Goal: Check status: Check status

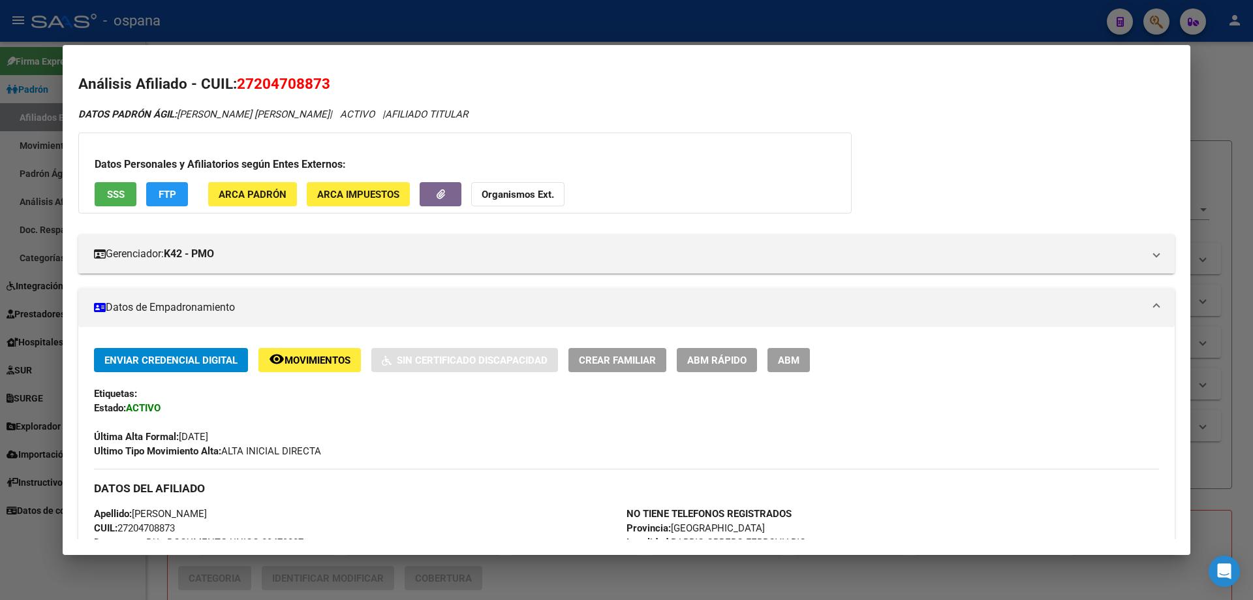
click at [12, 366] on div at bounding box center [626, 300] width 1253 height 600
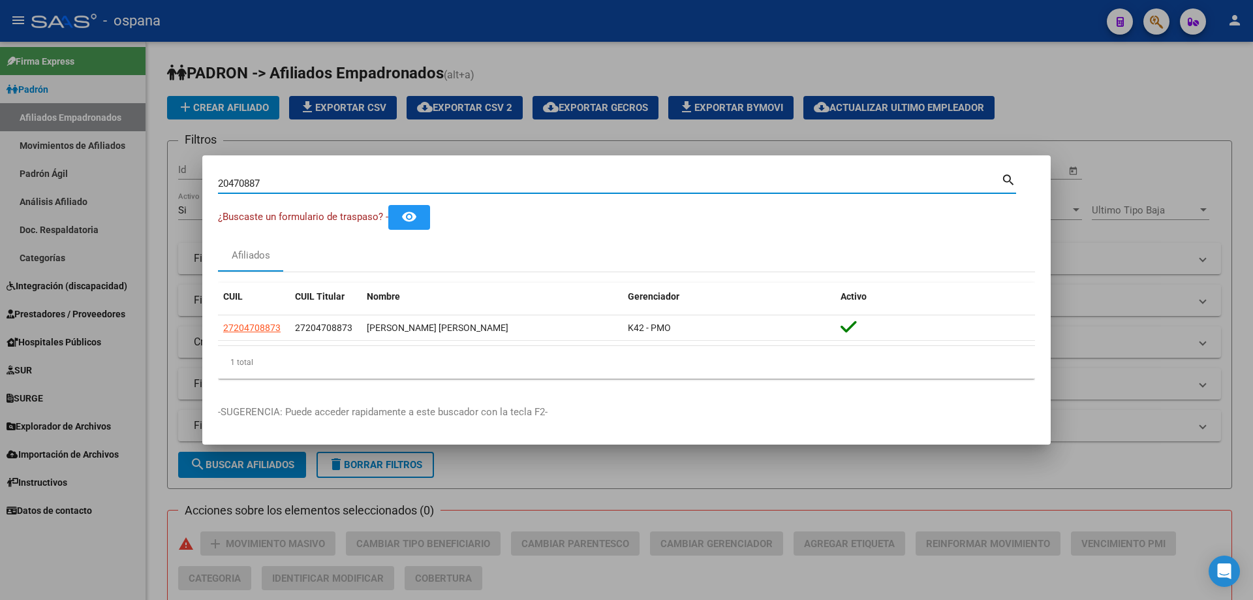
drag, startPoint x: 273, startPoint y: 183, endPoint x: 146, endPoint y: 162, distance: 128.3
click at [146, 162] on div "20470887 Buscar (apellido, dni, cuil, nro traspaso, cuit, obra social) search ¿…" at bounding box center [626, 300] width 1253 height 600
paste input "35969081"
type input "35969081"
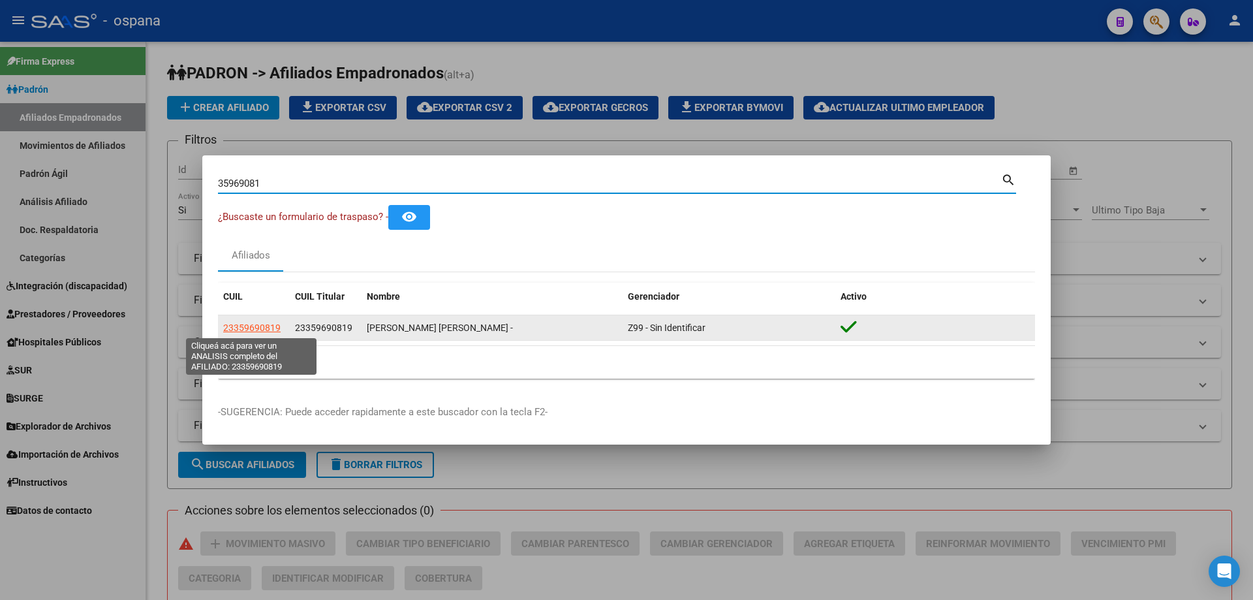
click at [271, 330] on span "23359690819" at bounding box center [251, 327] width 57 height 10
type textarea "23359690819"
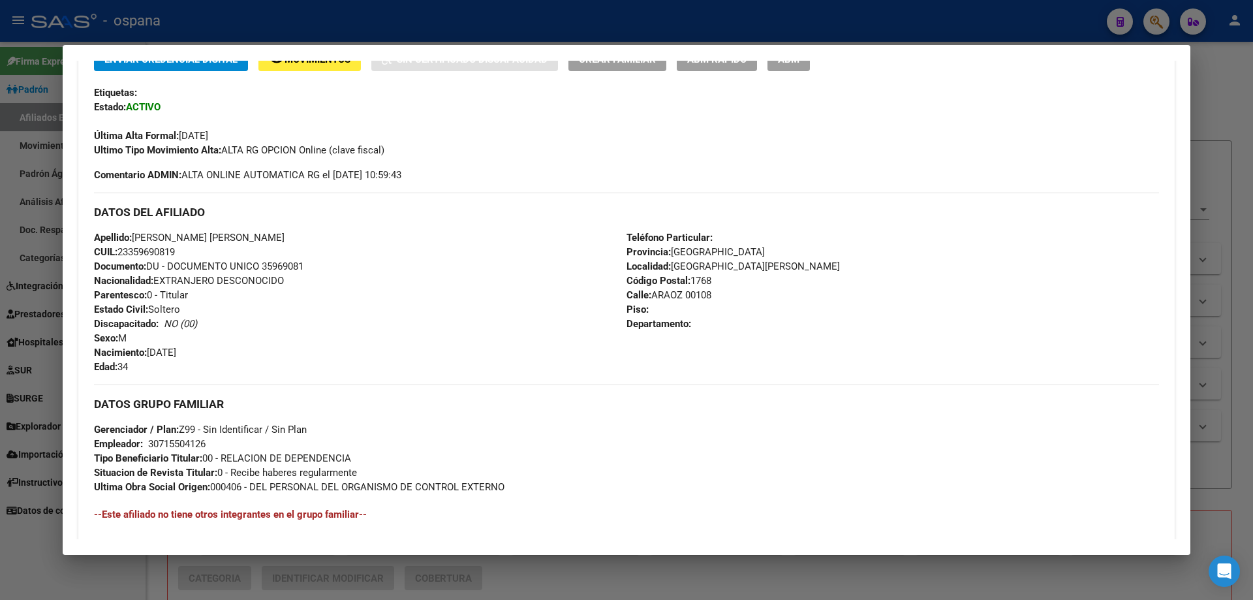
scroll to position [326, 0]
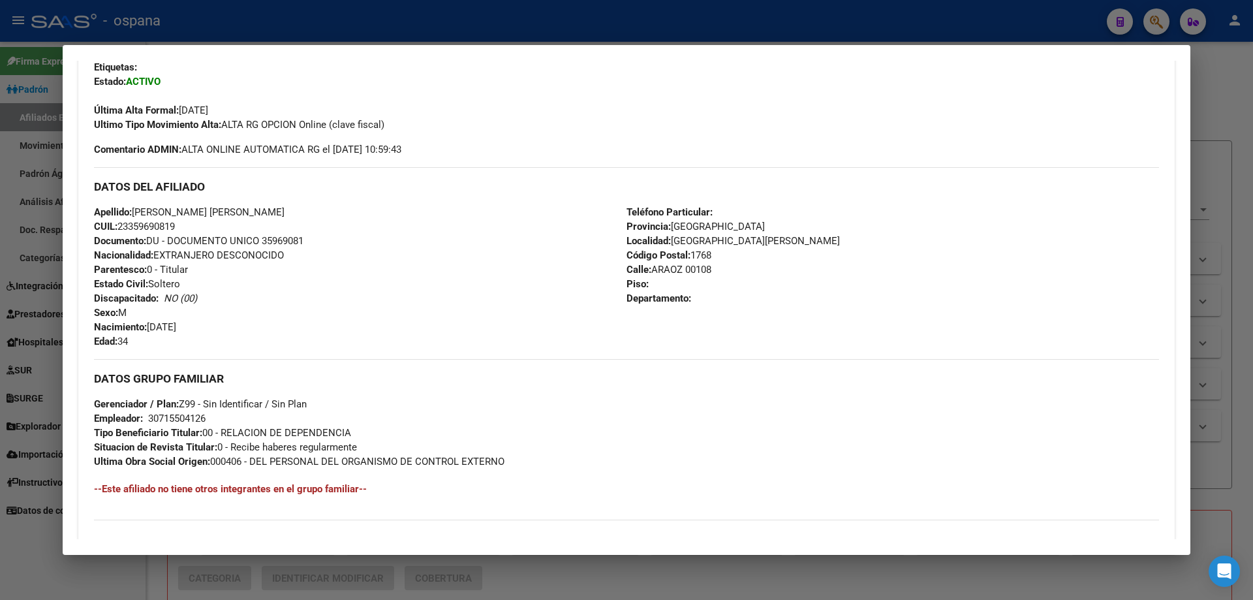
click at [0, 313] on div at bounding box center [626, 300] width 1253 height 600
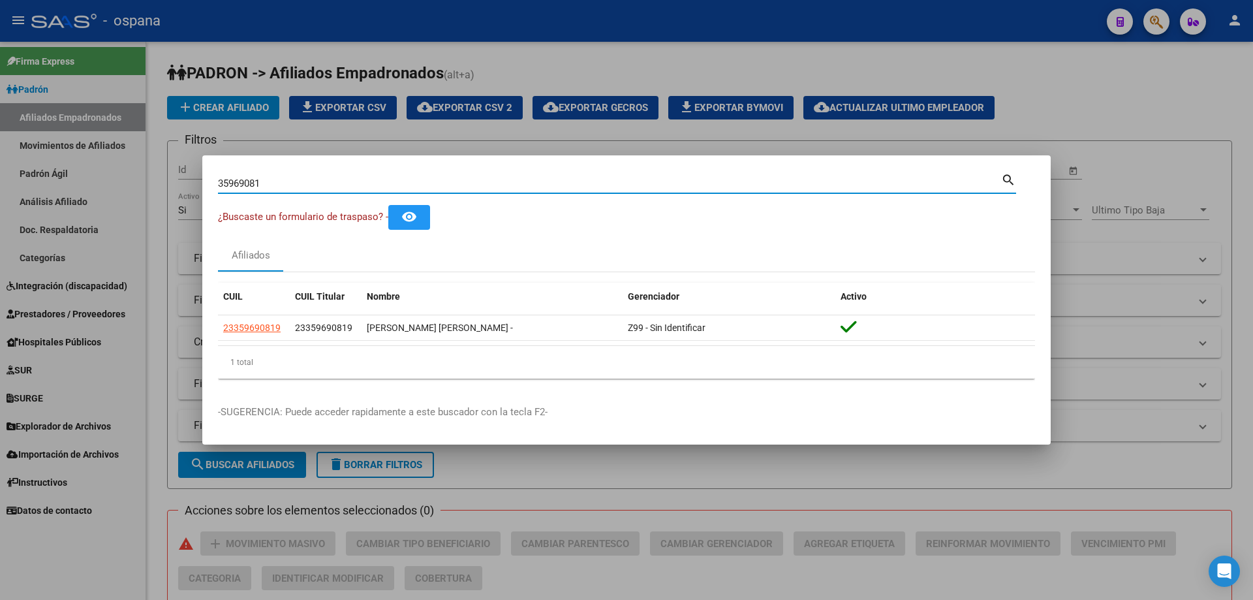
drag, startPoint x: 343, startPoint y: 181, endPoint x: 131, endPoint y: 129, distance: 218.9
click at [131, 129] on div "35969081 Buscar (apellido, dni, cuil, nro traspaso, cuit, obra social) search ¿…" at bounding box center [626, 300] width 1253 height 600
paste input "20-31208812-7"
type input "20312088127"
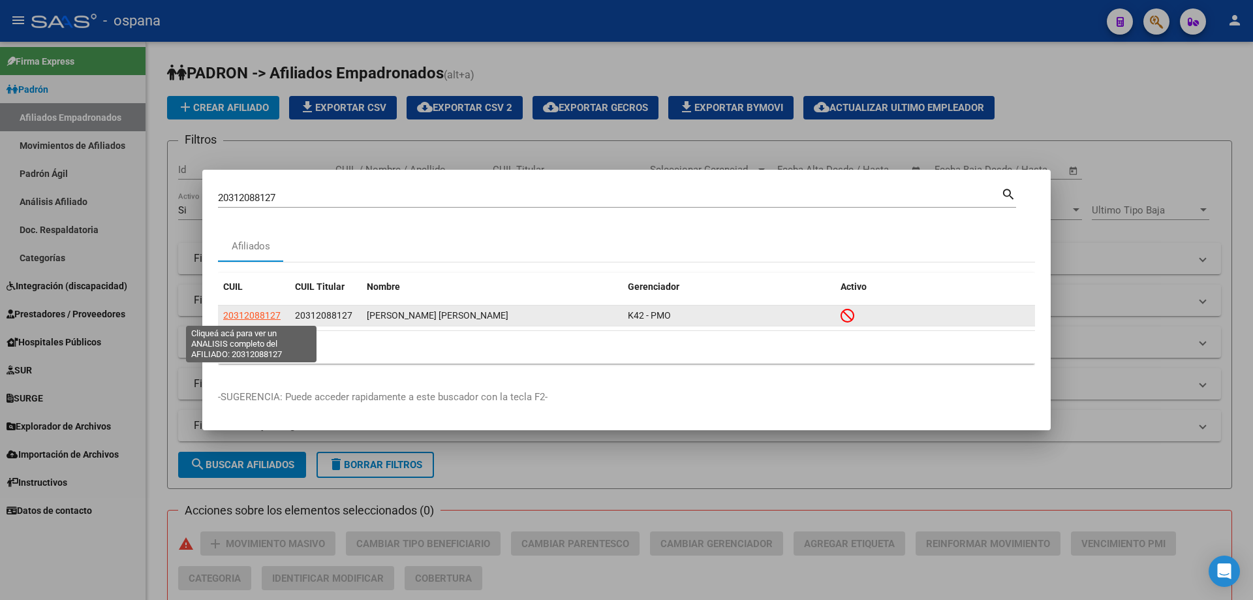
click at [249, 317] on span "20312088127" at bounding box center [251, 315] width 57 height 10
type textarea "20312088127"
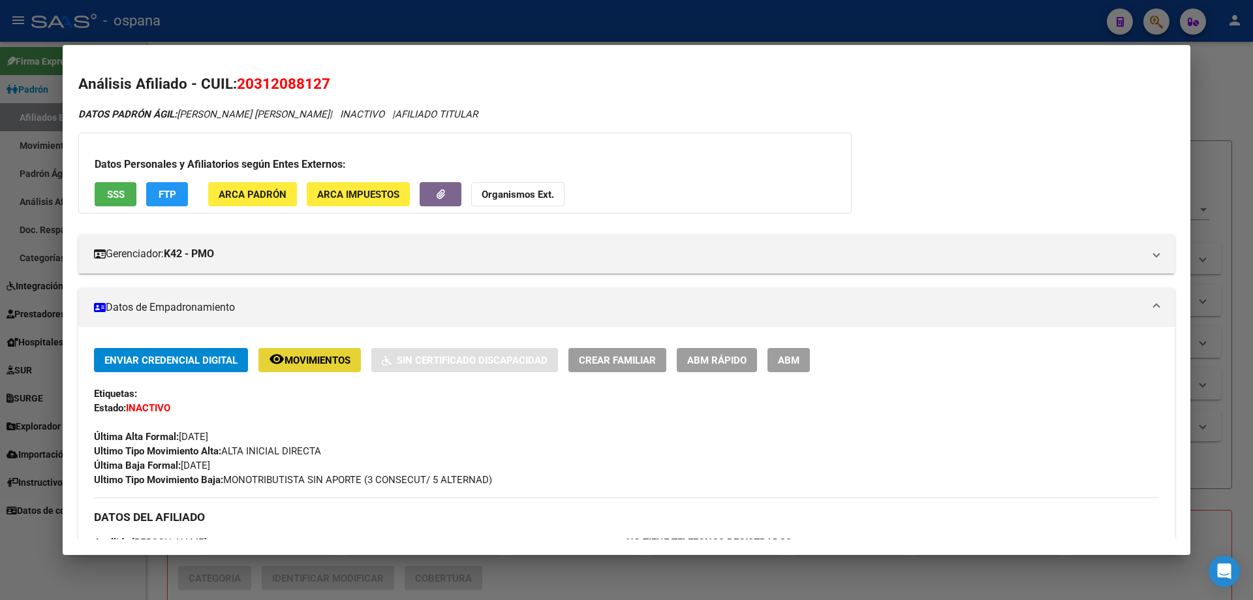
click at [307, 363] on span "Movimientos" at bounding box center [318, 360] width 66 height 12
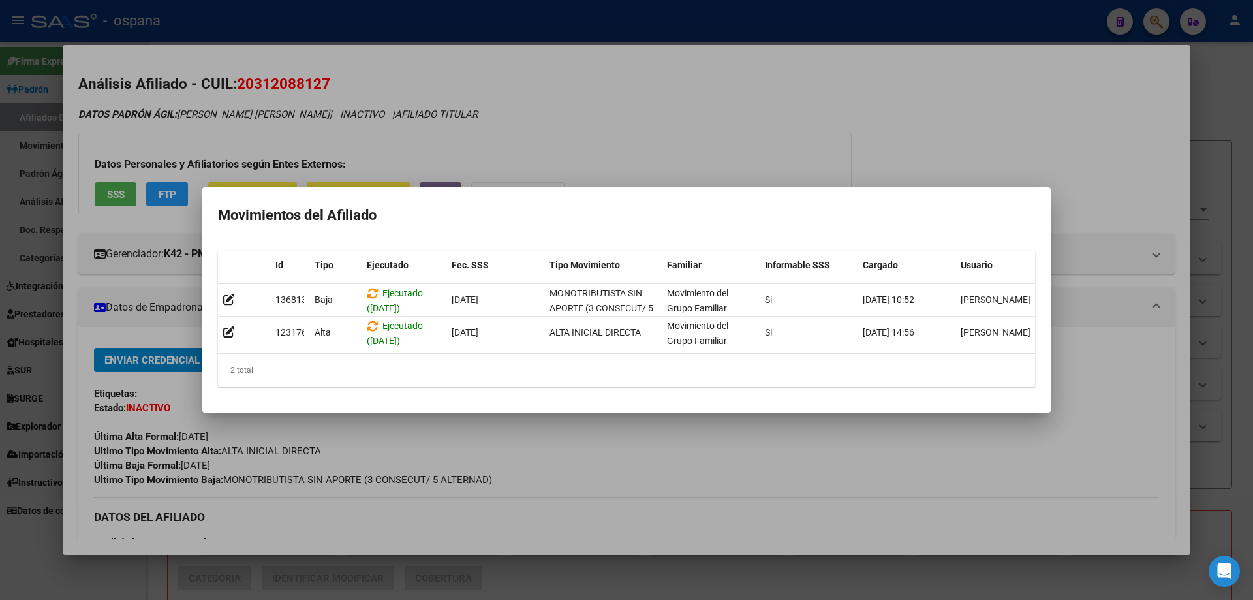
click at [322, 440] on div at bounding box center [626, 300] width 1253 height 600
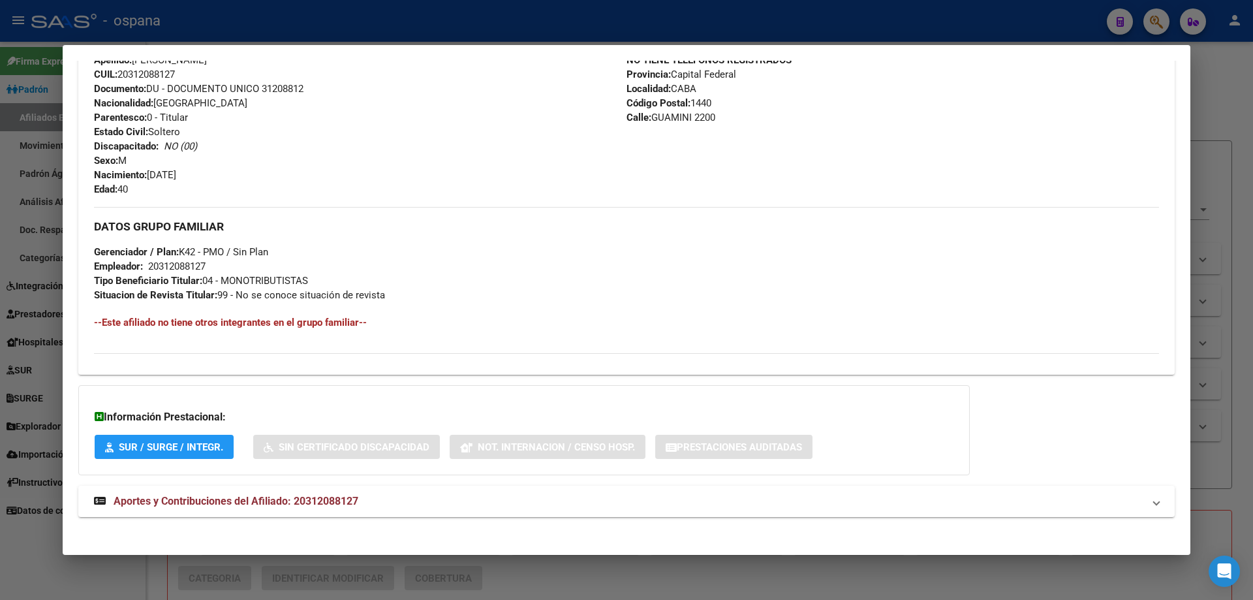
scroll to position [489, 0]
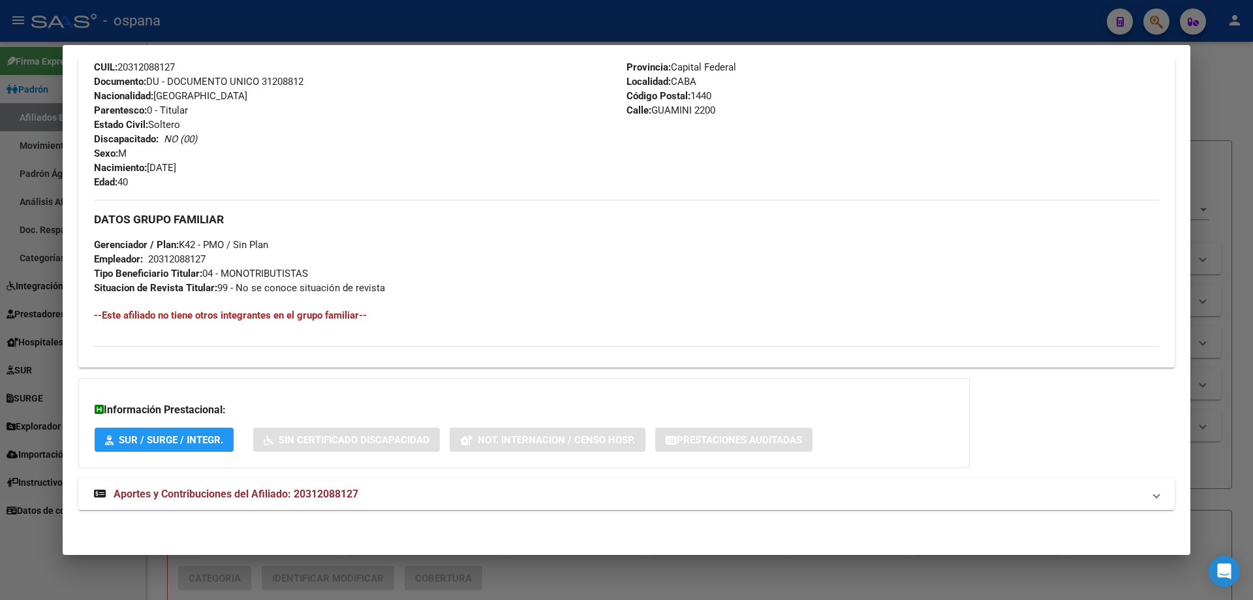
click at [231, 501] on strong "Aportes y Contribuciones del Afiliado: 20312088127" at bounding box center [226, 494] width 264 height 16
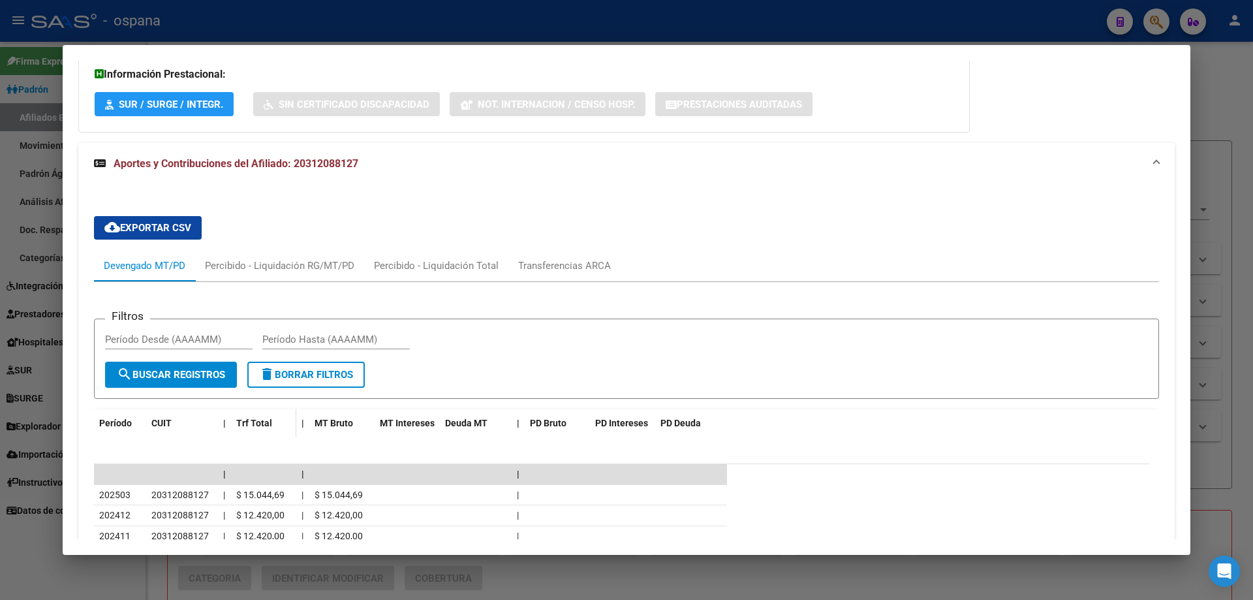
scroll to position [826, 0]
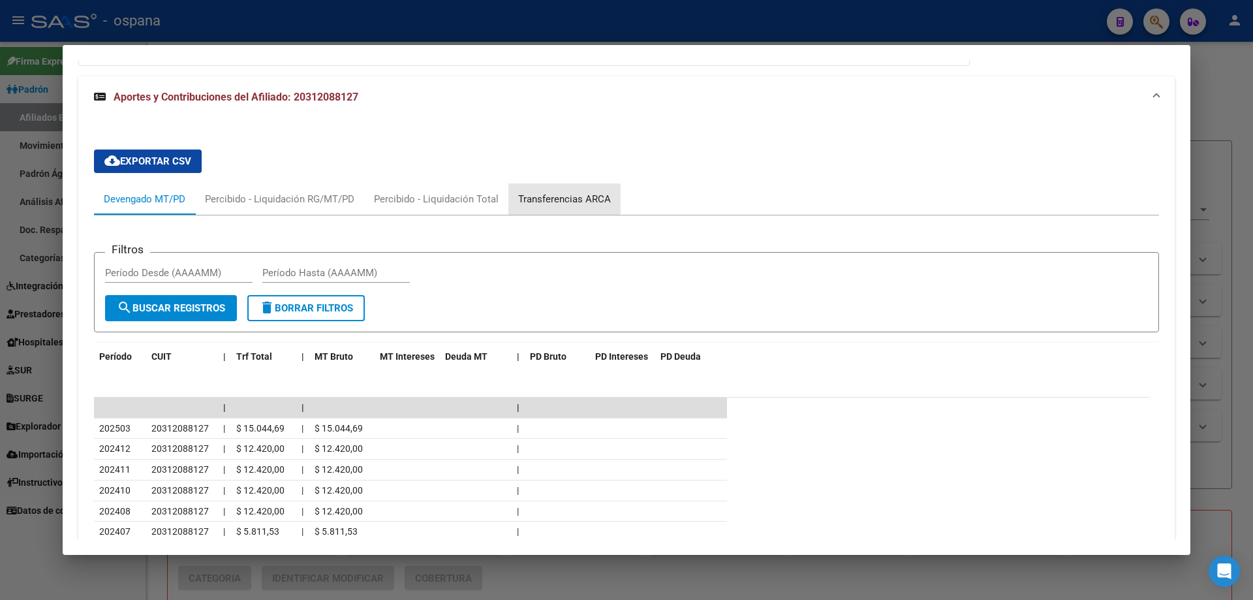
click at [547, 199] on div "Transferencias ARCA" at bounding box center [564, 199] width 93 height 14
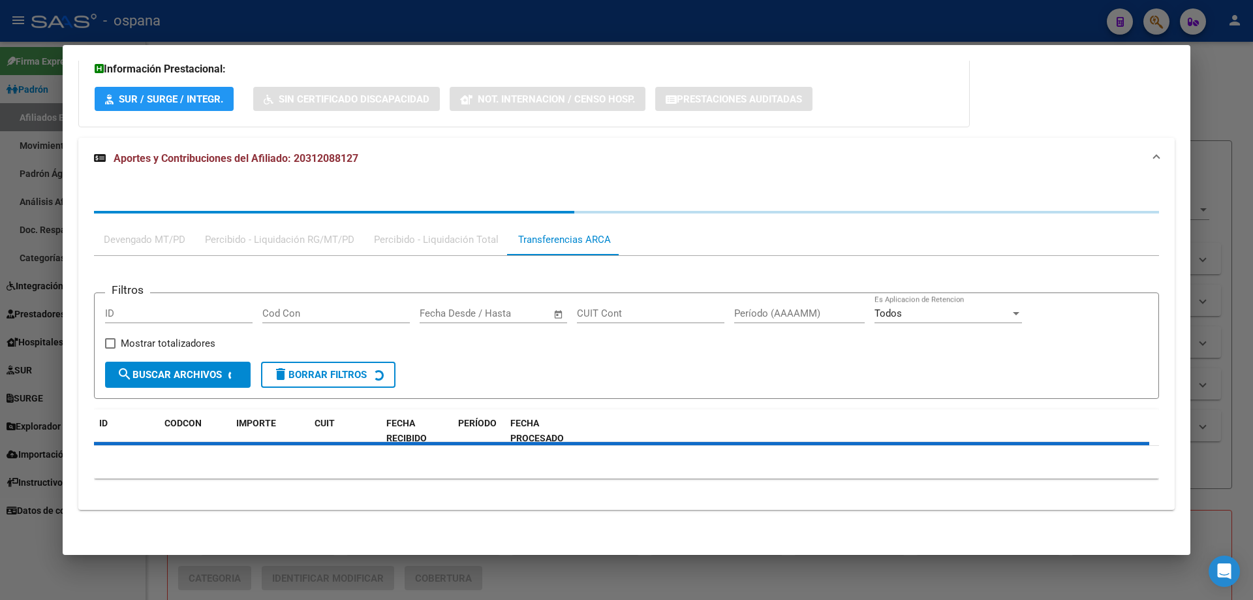
scroll to position [891, 0]
